Goal: Use online tool/utility: Use online tool/utility

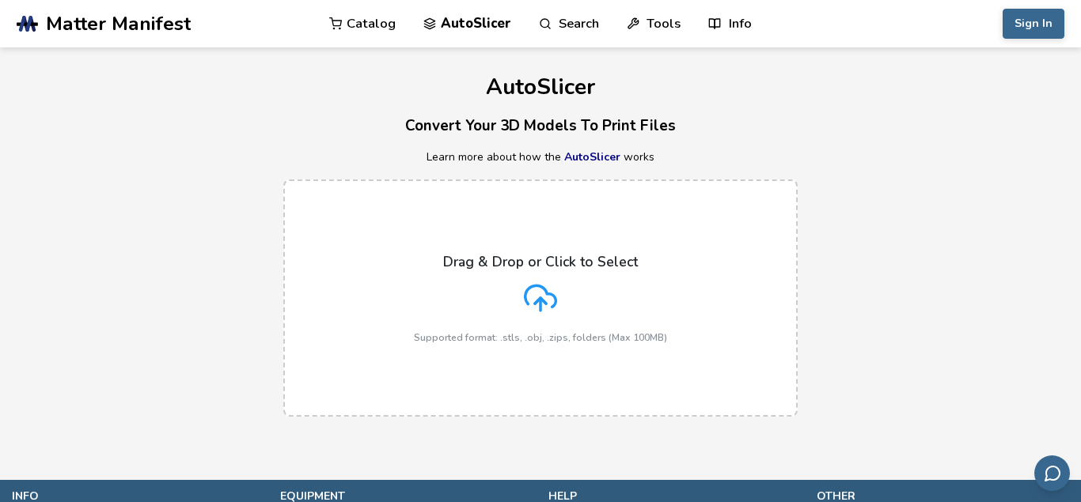
click at [535, 321] on div "Drag & Drop or Click to Select Supported format: .stls, .obj, .zips, folders (M…" at bounding box center [540, 298] width 253 height 89
click at [0, 0] on input "Drag & Drop or Click to Select Supported format: .stls, .obj, .zips, folders (M…" at bounding box center [0, 0] width 0 height 0
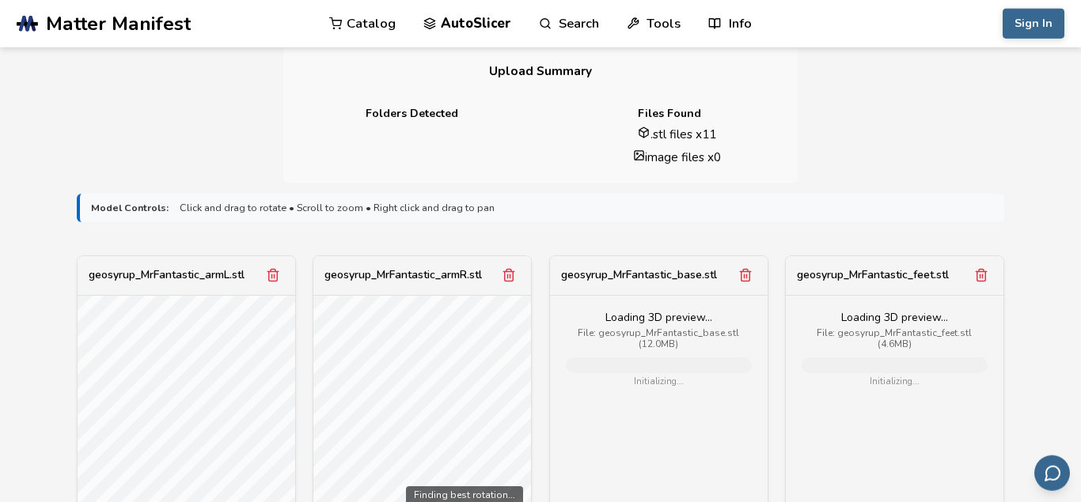
scroll to position [1572, 0]
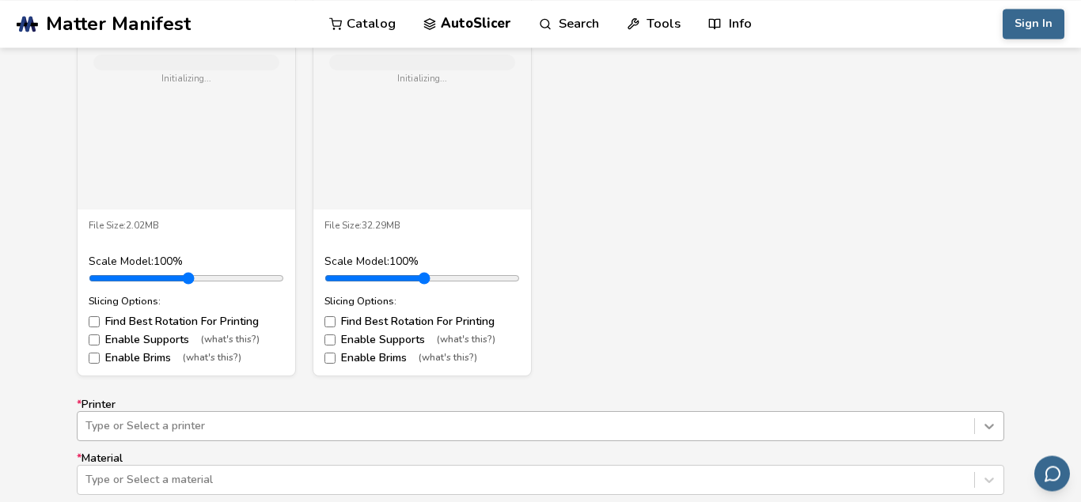
click at [994, 419] on icon at bounding box center [989, 427] width 16 height 16
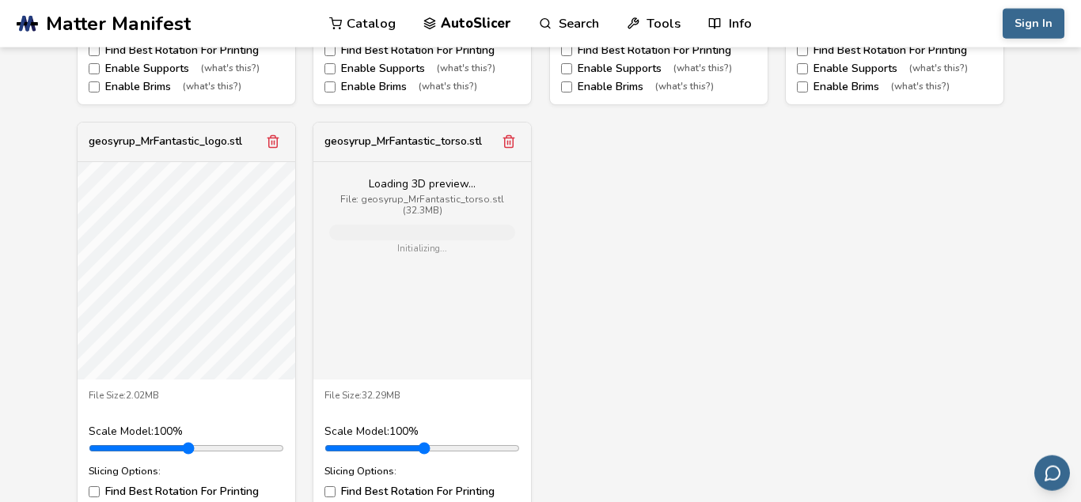
scroll to position [1814, 0]
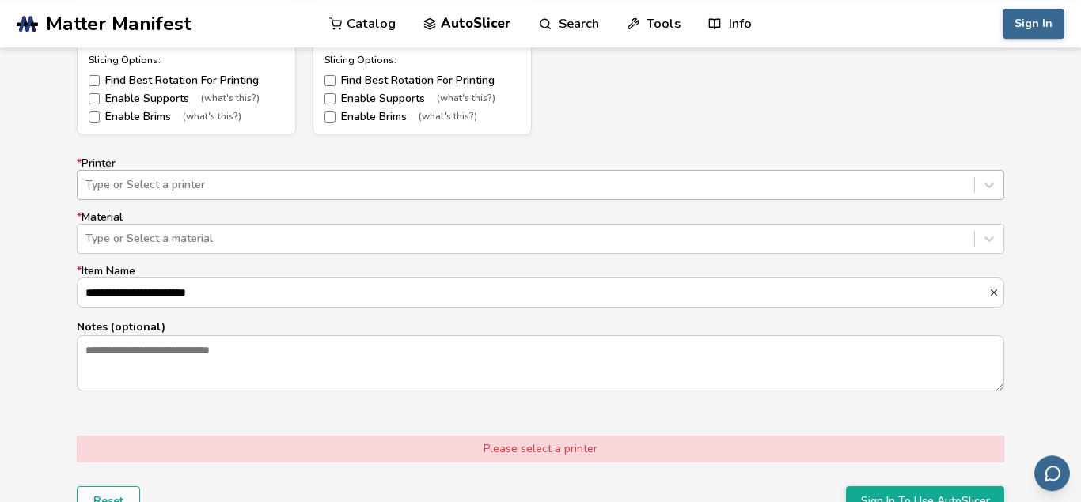
click at [510, 177] on div at bounding box center [525, 185] width 881 height 16
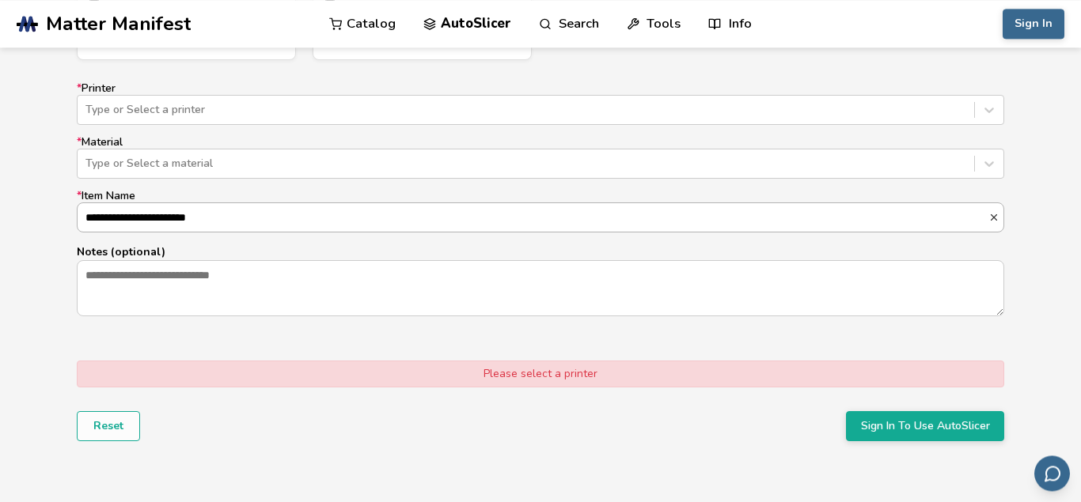
click at [678, 203] on input "**********" at bounding box center [533, 217] width 911 height 28
click at [678, 244] on p "Notes (optional)" at bounding box center [540, 252] width 927 height 17
click at [678, 261] on textarea "Notes (optional)" at bounding box center [541, 288] width 926 height 54
click at [246, 244] on p "Notes (optional)" at bounding box center [540, 252] width 927 height 17
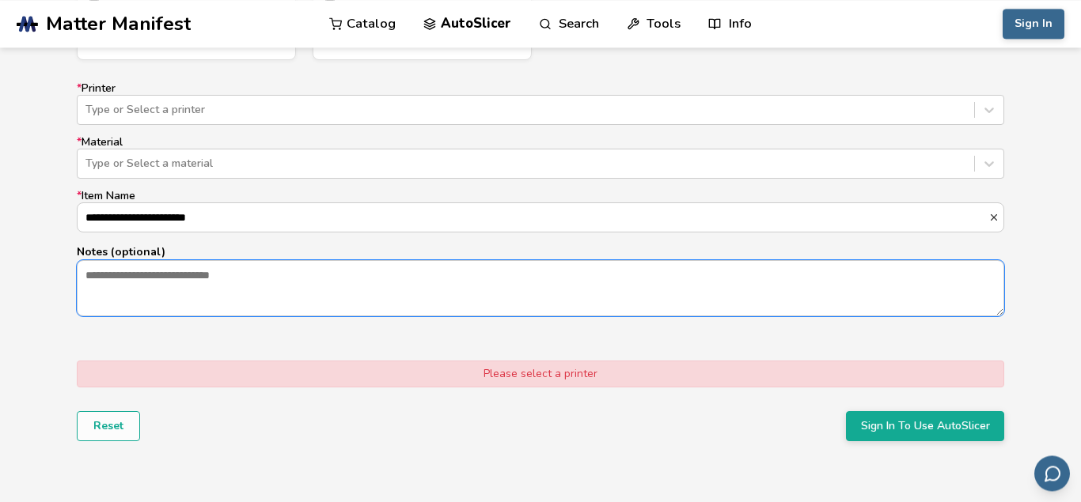
click at [246, 261] on textarea "Notes (optional)" at bounding box center [541, 288] width 926 height 54
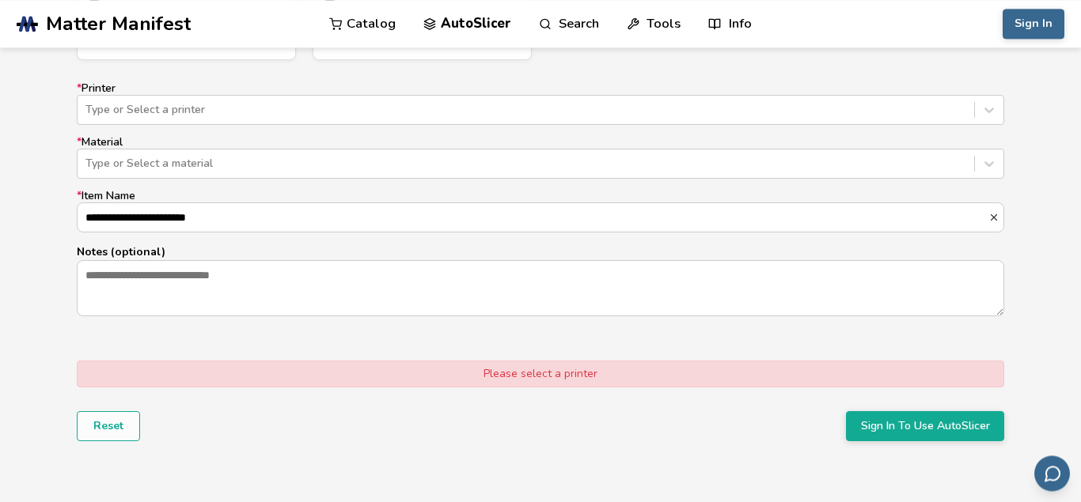
click at [246, 244] on p "Notes (optional)" at bounding box center [540, 252] width 927 height 17
click at [246, 261] on textarea "Notes (optional)" at bounding box center [541, 288] width 926 height 54
click at [942, 411] on button "Sign In To Use AutoSlicer" at bounding box center [925, 426] width 158 height 30
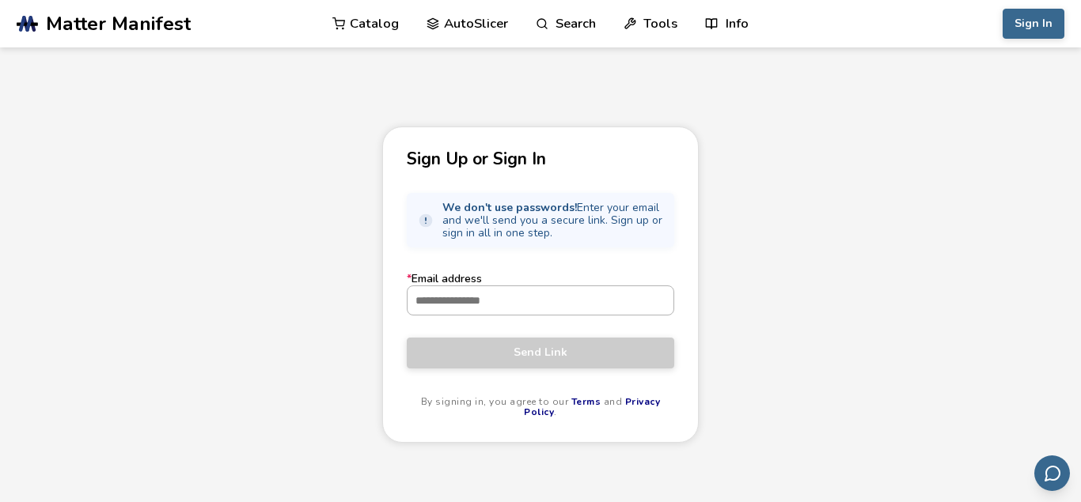
click at [605, 294] on input "* Email address" at bounding box center [541, 300] width 266 height 28
click at [590, 294] on input "* Email address" at bounding box center [541, 300] width 266 height 28
click at [464, 300] on input "* Email address" at bounding box center [541, 300] width 266 height 28
click at [440, 305] on input "* Email address" at bounding box center [541, 300] width 266 height 28
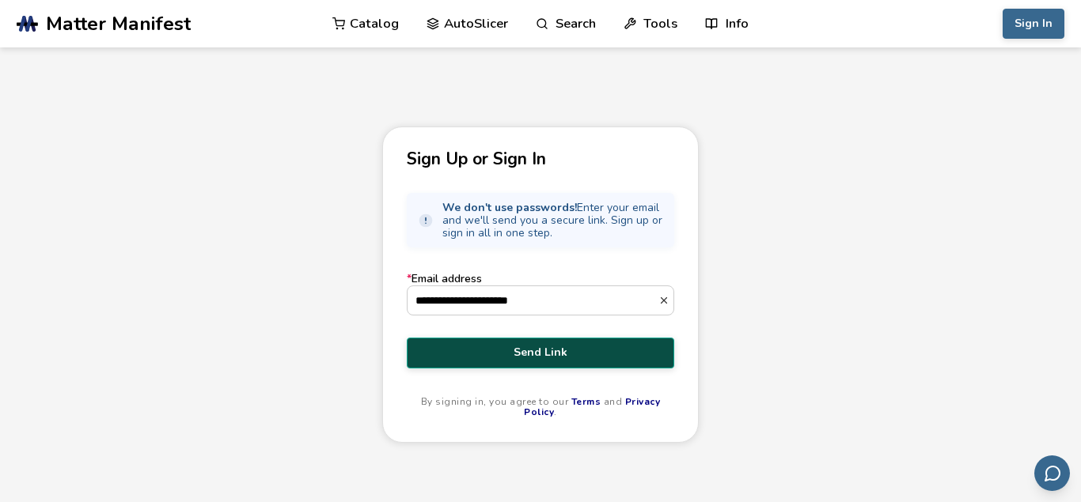
type input "**********"
click at [532, 358] on span "Send Link" at bounding box center [541, 353] width 244 height 13
